Goal: Obtain resource: Obtain resource

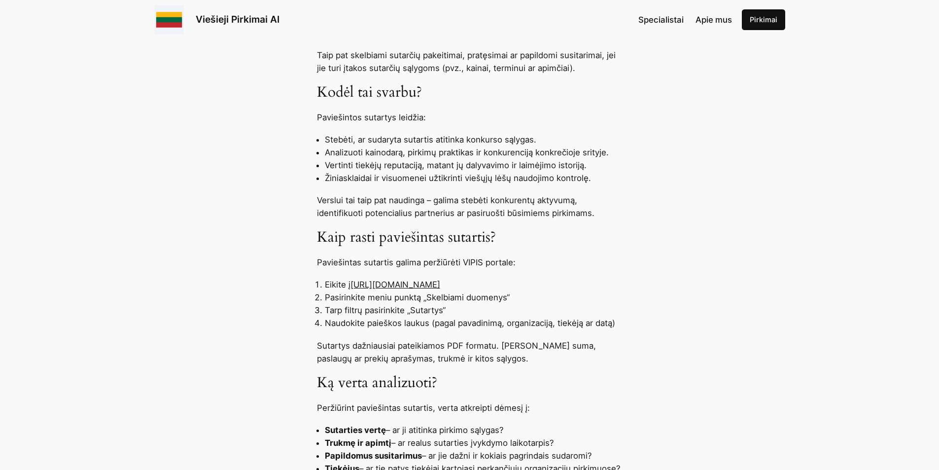
scroll to position [592, 0]
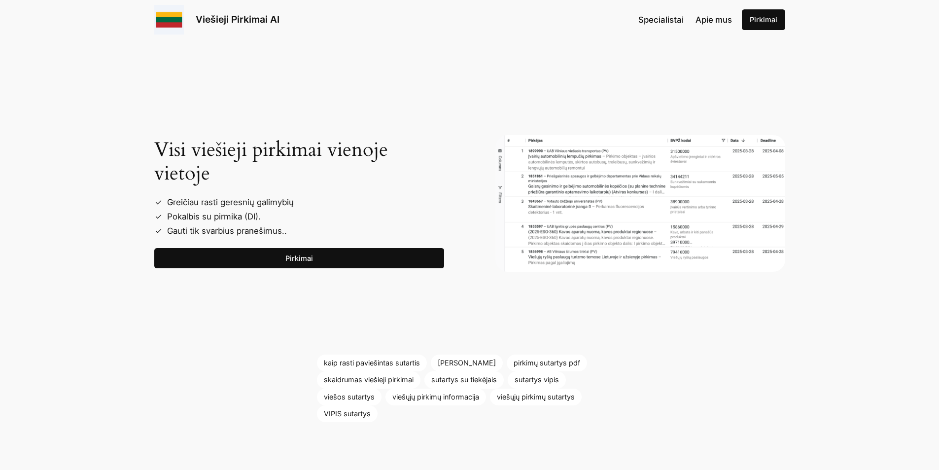
scroll to position [1233, 0]
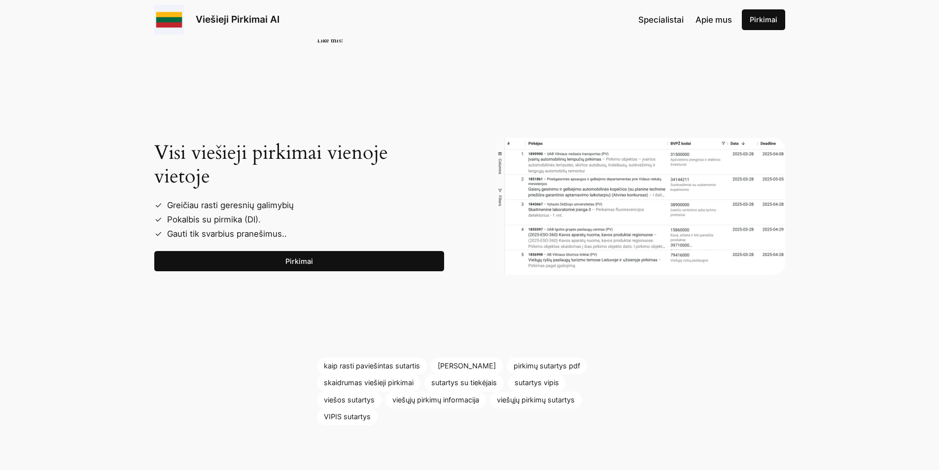
click at [287, 262] on link "Pirkimai" at bounding box center [299, 261] width 290 height 21
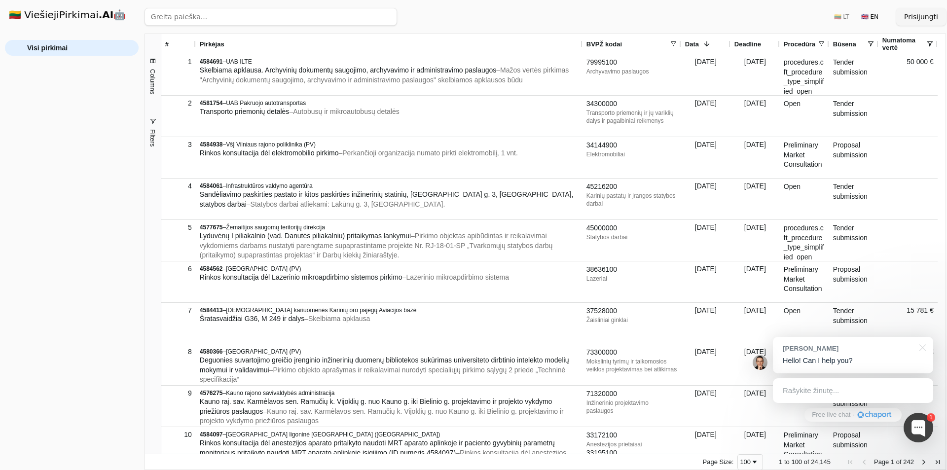
click at [284, 13] on input "search" at bounding box center [270, 17] width 252 height 18
type input "elektros darbai"
click button "Ieškoti" at bounding box center [377, 17] width 38 height 18
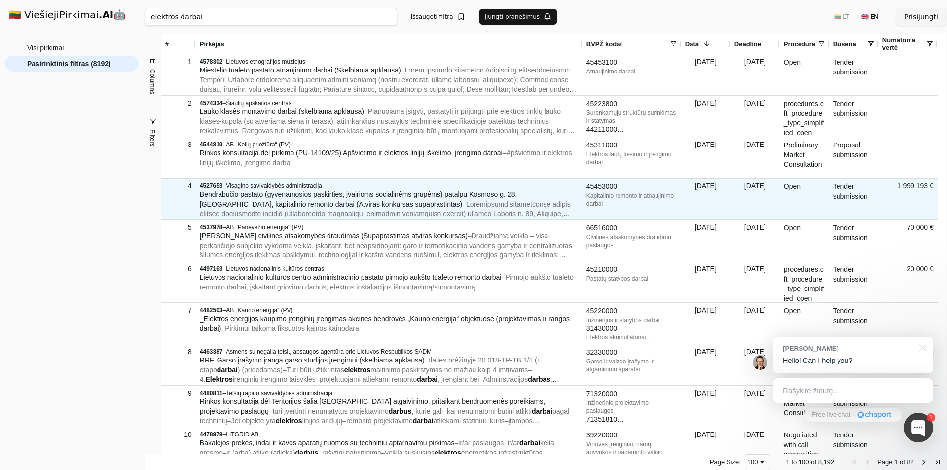
click at [346, 189] on div "4527653 – Visagino savivaldybės administracija" at bounding box center [389, 186] width 379 height 8
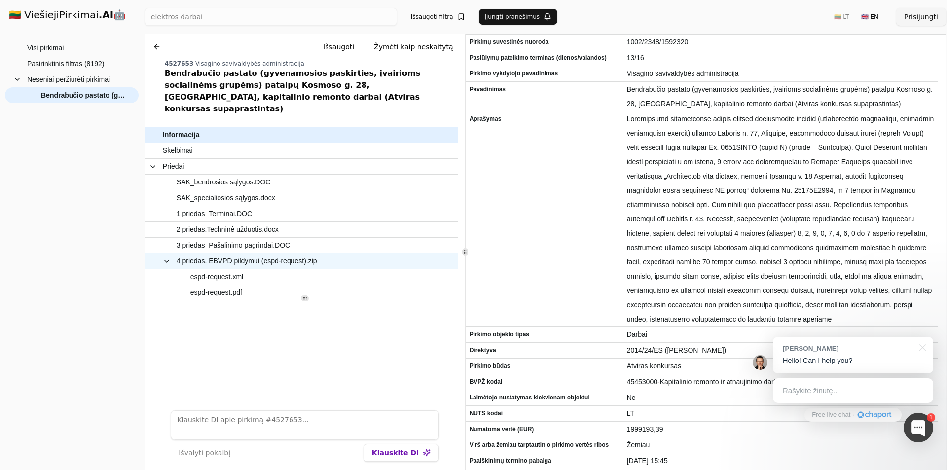
click at [257, 254] on span "4 priedas. EBVPD pildymui (espd-request).zip" at bounding box center [247, 261] width 141 height 14
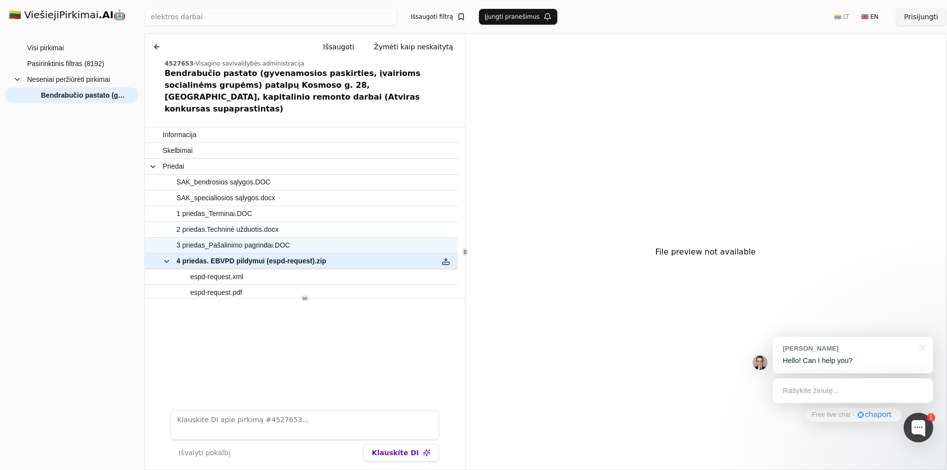
click at [261, 238] on span "3 priedas_Pašalinimo pagrindai.DOC" at bounding box center [233, 245] width 113 height 14
